Goal: Transaction & Acquisition: Purchase product/service

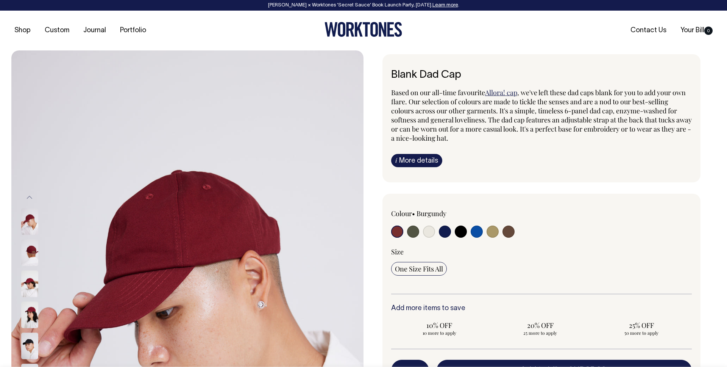
click at [431, 231] on input "radio" at bounding box center [429, 231] width 12 height 12
radio input "true"
select select "Natural"
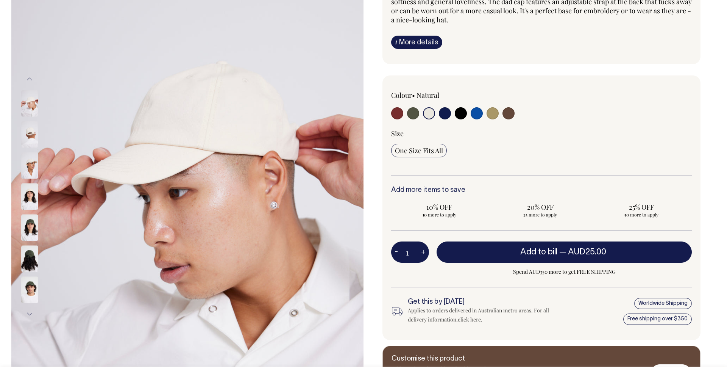
scroll to position [119, 0]
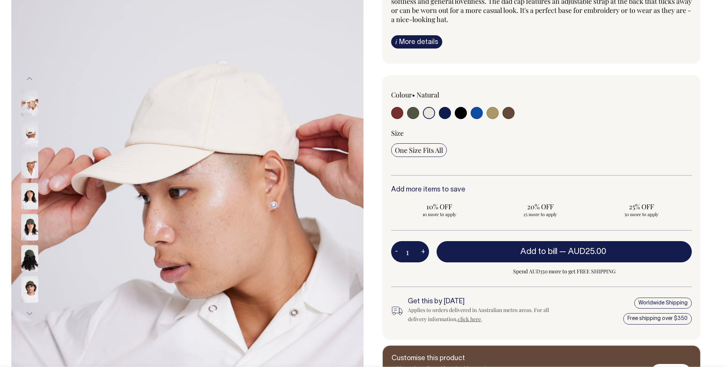
click at [492, 112] on input "radio" at bounding box center [493, 113] width 12 height 12
radio input "true"
select select "Washed Khaki"
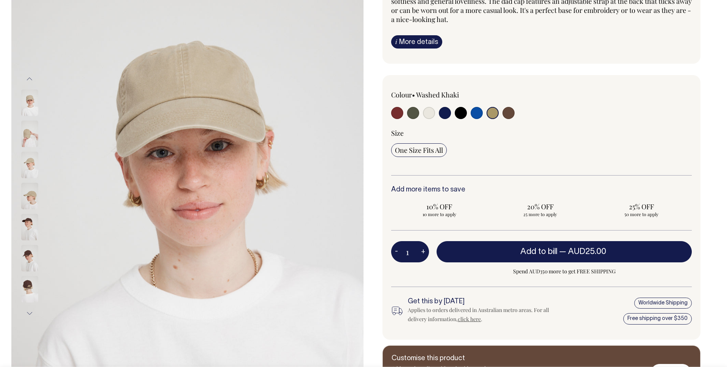
click at [514, 112] on input "radio" at bounding box center [509, 113] width 12 height 12
radio input "true"
select select "Espresso"
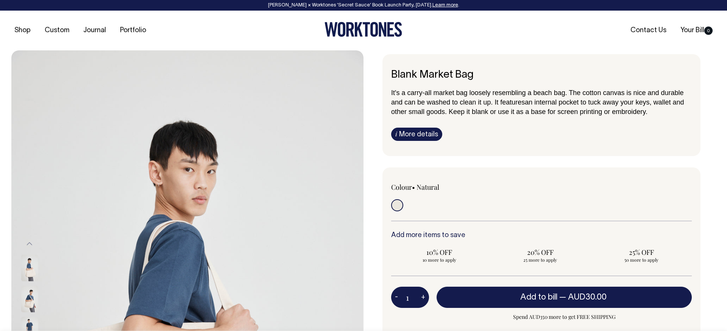
click at [595, 125] on div "It's a carry-all market bag loosely resembling a beach bag. The cotton canvas i…" at bounding box center [541, 114] width 301 height 53
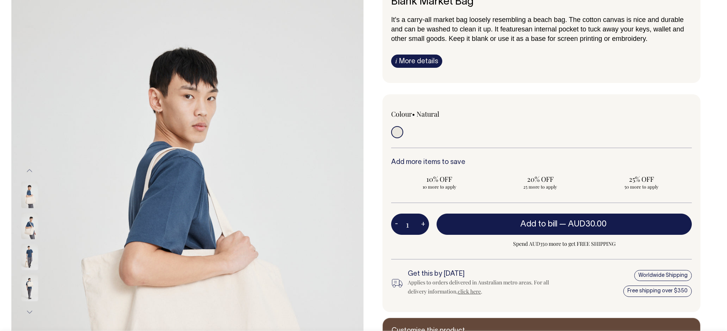
scroll to position [73, 0]
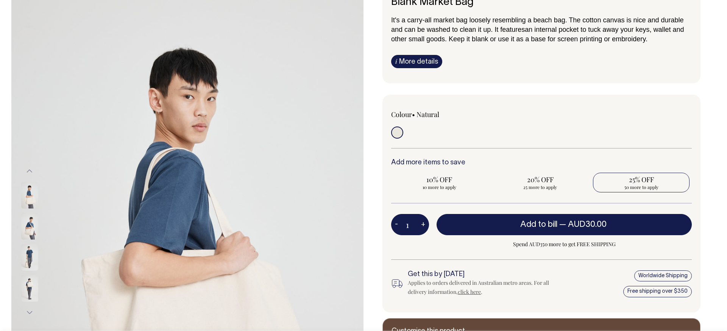
click at [639, 179] on span "25% OFF" at bounding box center [641, 179] width 89 height 9
click at [639, 179] on input "25% OFF 50 more to apply" at bounding box center [641, 183] width 97 height 20
radio input "true"
type input "50"
radio input "true"
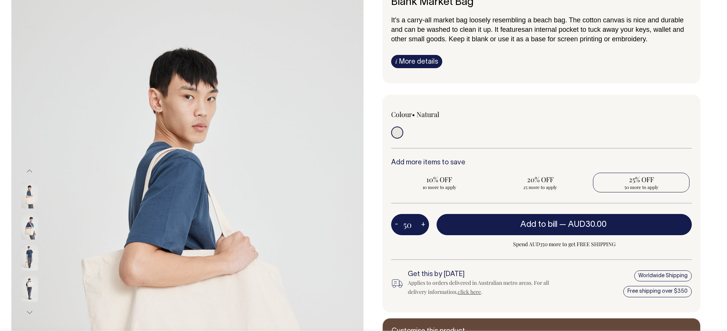
type input "50"
click at [593, 122] on div at bounding box center [602, 122] width 180 height 25
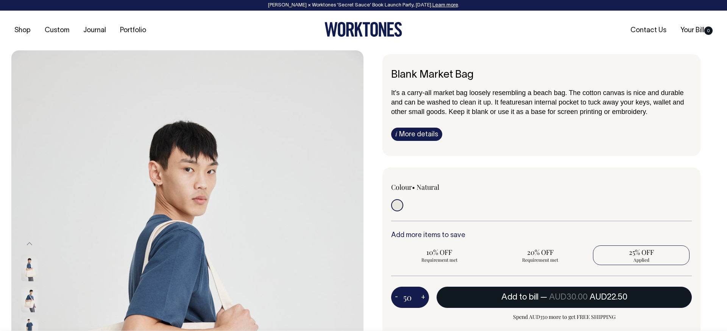
click at [549, 294] on span "AUD30.00" at bounding box center [568, 298] width 39 height 8
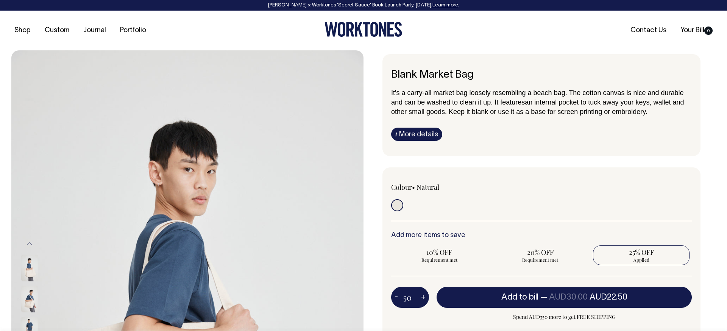
type input "1"
radio input "false"
type input "1"
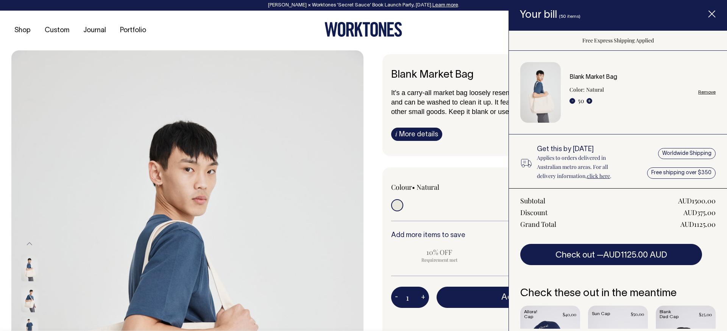
click at [699, 226] on div "AUD1125.00" at bounding box center [698, 224] width 35 height 9
click at [713, 19] on span "Item added to your cart" at bounding box center [712, 15] width 30 height 32
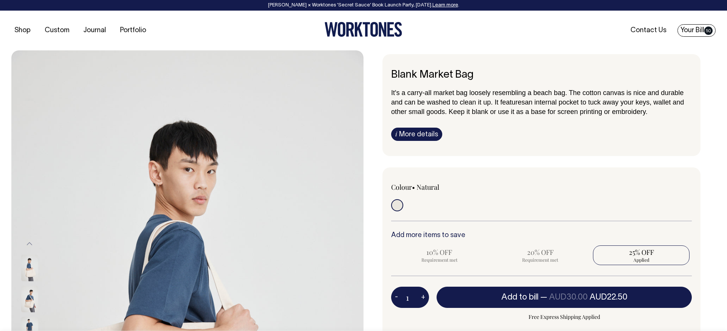
click at [694, 30] on link "Your Bill 50" at bounding box center [697, 30] width 38 height 12
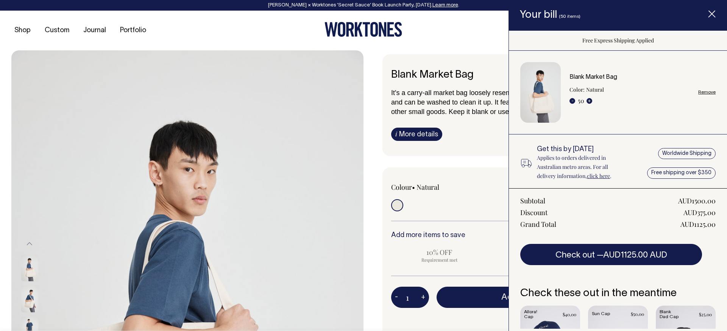
click at [709, 93] on link "Remove" at bounding box center [706, 92] width 17 height 5
radio input "false"
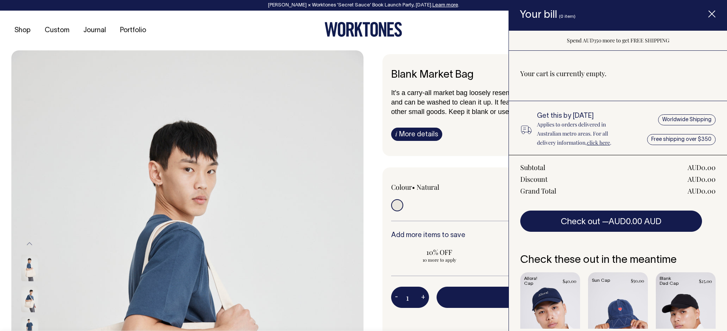
click at [712, 15] on icon "Item added to your cart" at bounding box center [712, 15] width 8 height 8
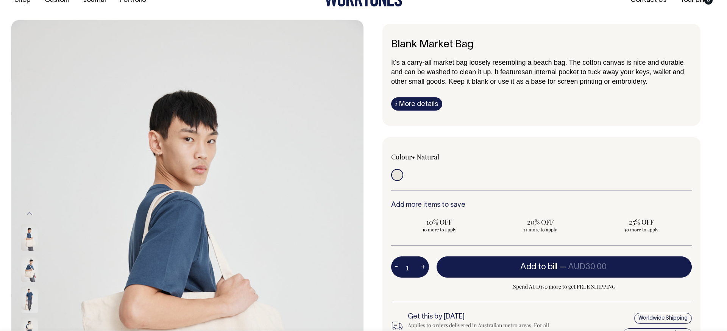
scroll to position [31, 0]
